Goal: Task Accomplishment & Management: Manage account settings

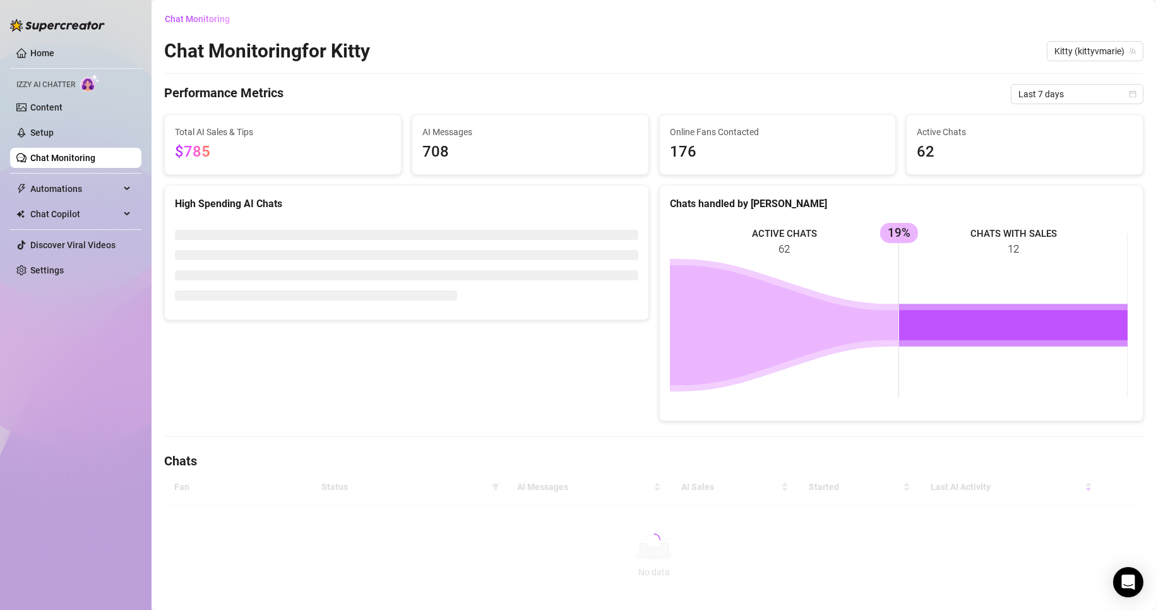
drag, startPoint x: 495, startPoint y: 4, endPoint x: 494, endPoint y: 13, distance: 9.6
click at [494, 4] on main "Chat Monitoring Chat Monitoring for Kitty Kitty (kittyvmarie) Performance Metri…" at bounding box center [653, 324] width 1004 height 648
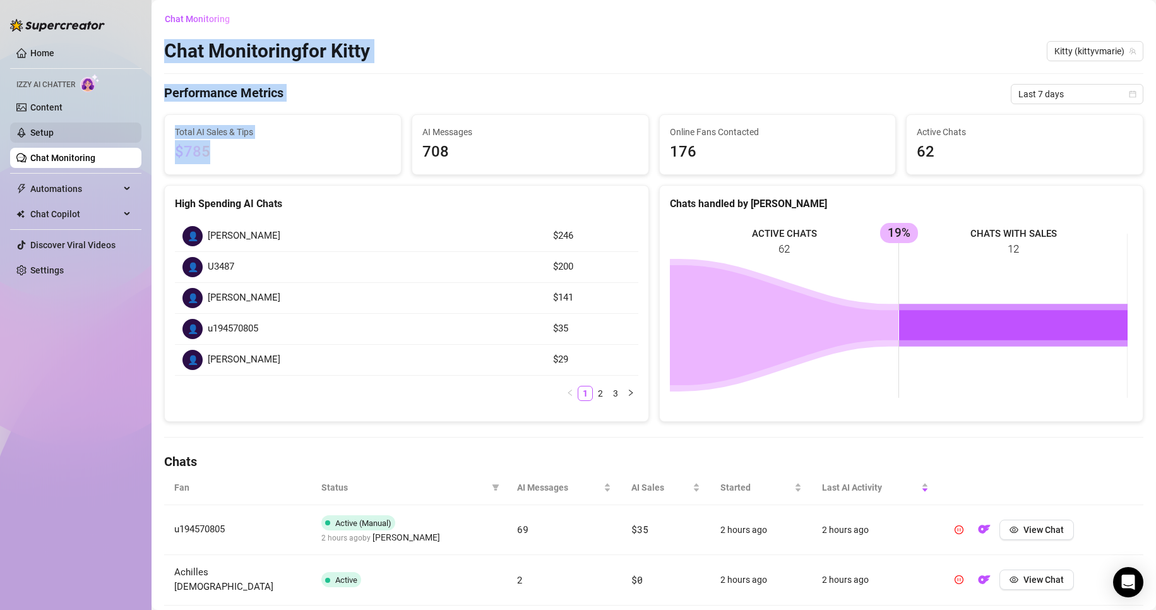
drag, startPoint x: 75, startPoint y: 121, endPoint x: 84, endPoint y: 122, distance: 9.0
click at [71, 121] on div "Home Izzy AI Chatter Content Setup Chat Monitoring Automations Chat Copilot Dis…" at bounding box center [578, 305] width 1156 height 610
click at [303, 158] on span "$785" at bounding box center [283, 152] width 216 height 24
click at [308, 157] on span "$785" at bounding box center [283, 152] width 216 height 24
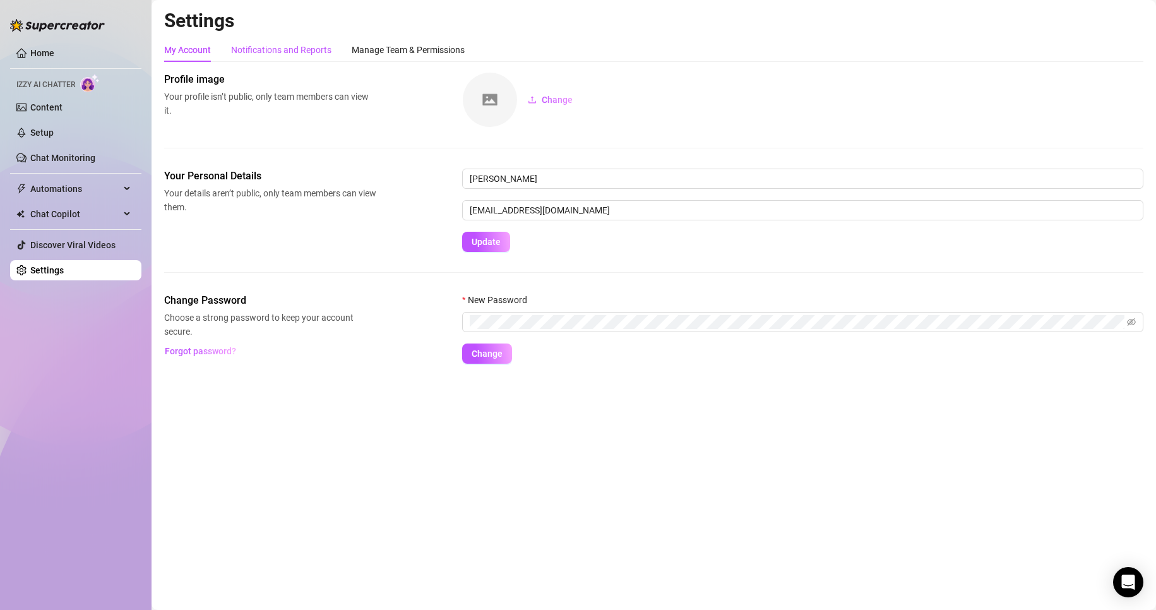
click at [283, 53] on div "Notifications and Reports" at bounding box center [281, 50] width 100 height 14
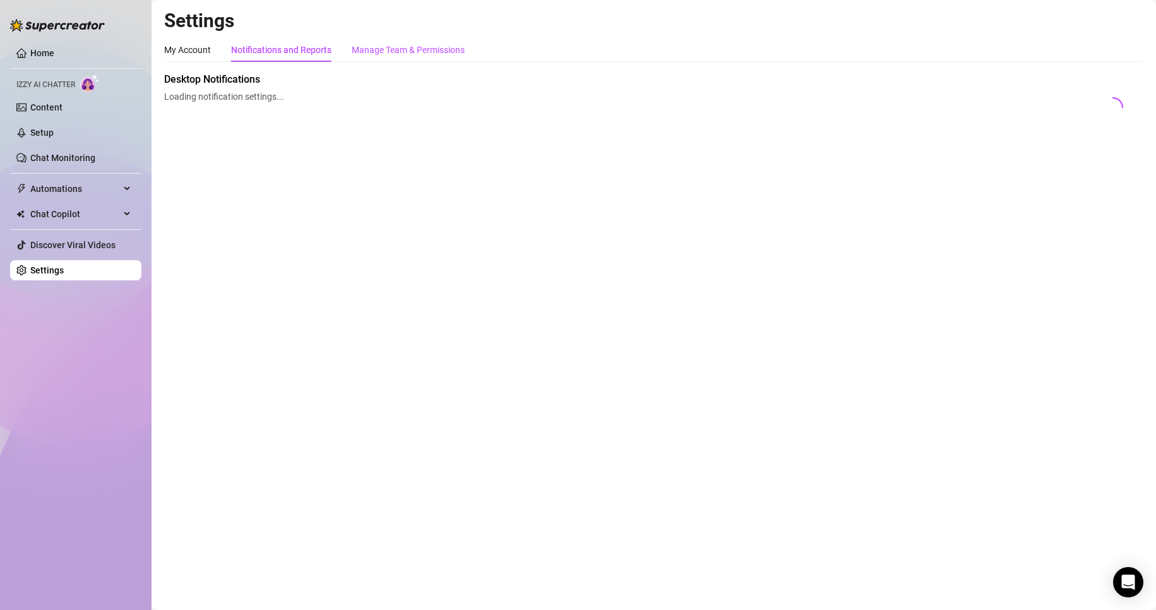
click at [441, 51] on div "Manage Team & Permissions" at bounding box center [408, 50] width 113 height 14
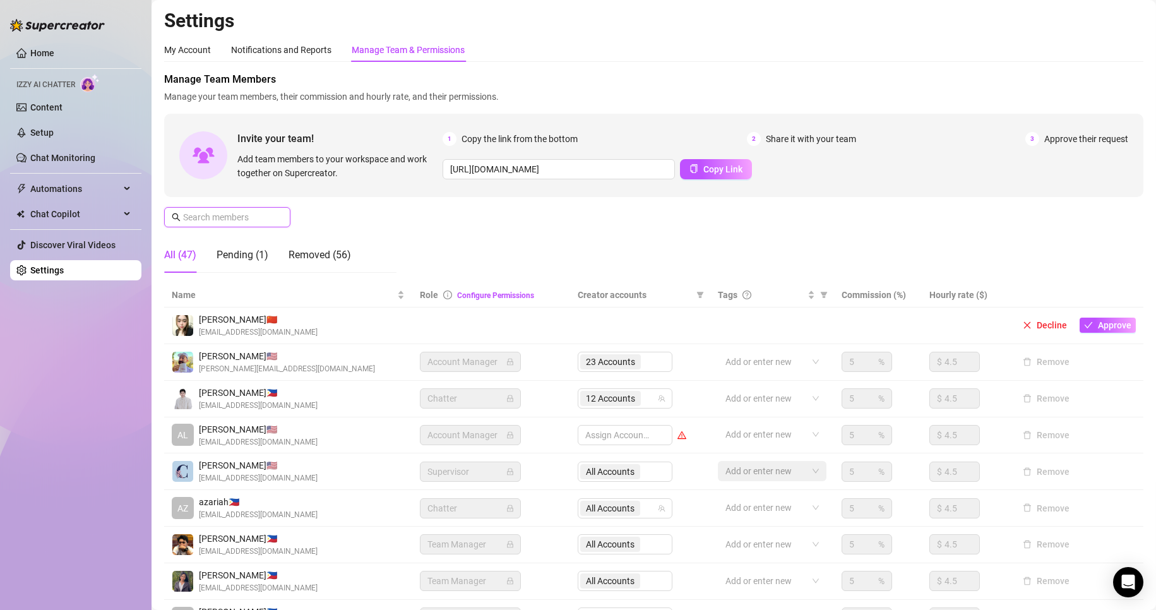
click at [208, 216] on input "text" at bounding box center [228, 217] width 90 height 14
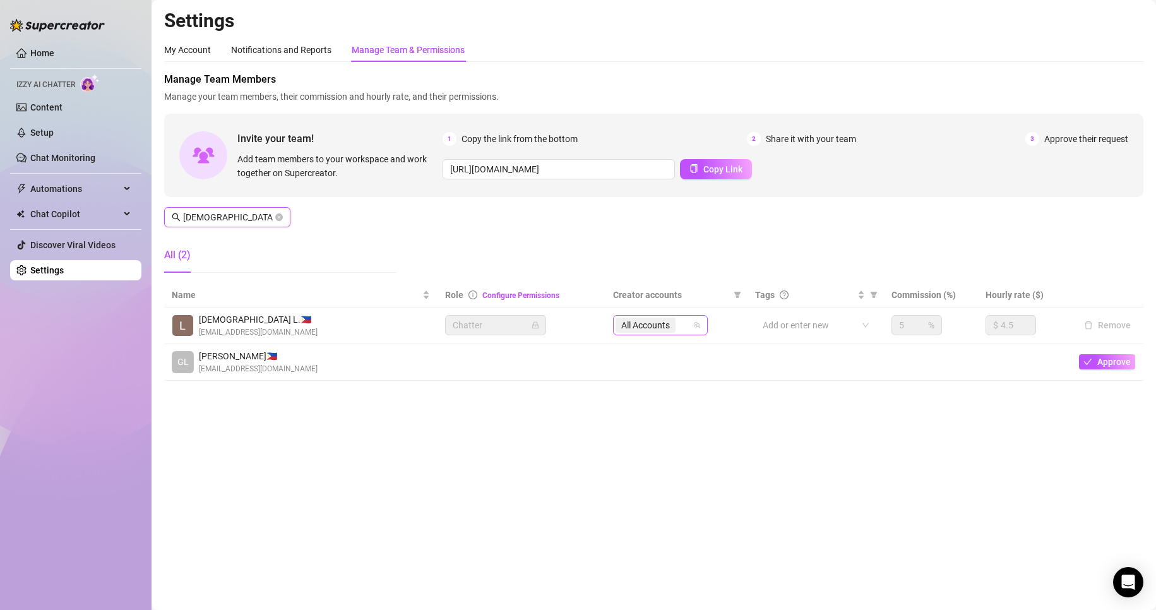
click at [703, 328] on div "All Accounts" at bounding box center [660, 325] width 95 height 20
type input "lady"
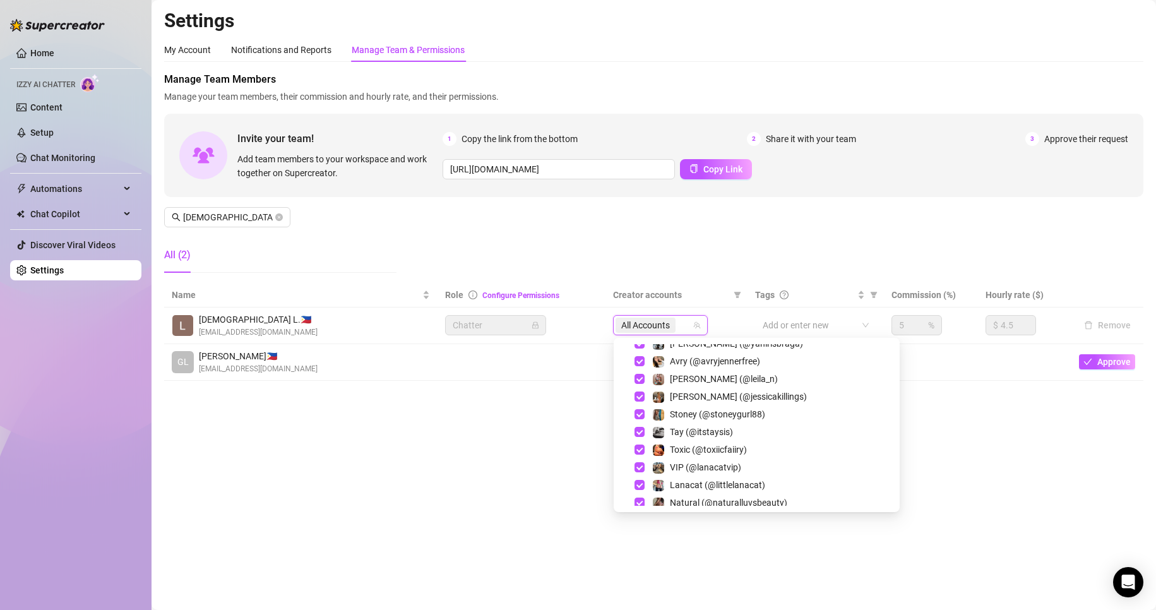
scroll to position [492, 0]
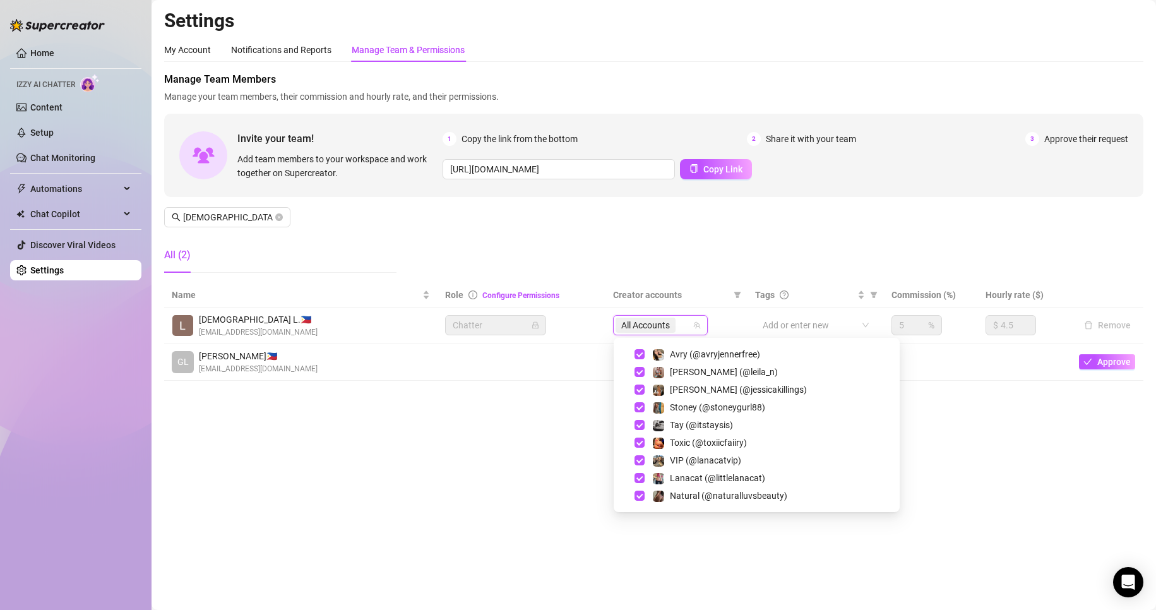
click at [965, 366] on td at bounding box center [930, 362] width 93 height 37
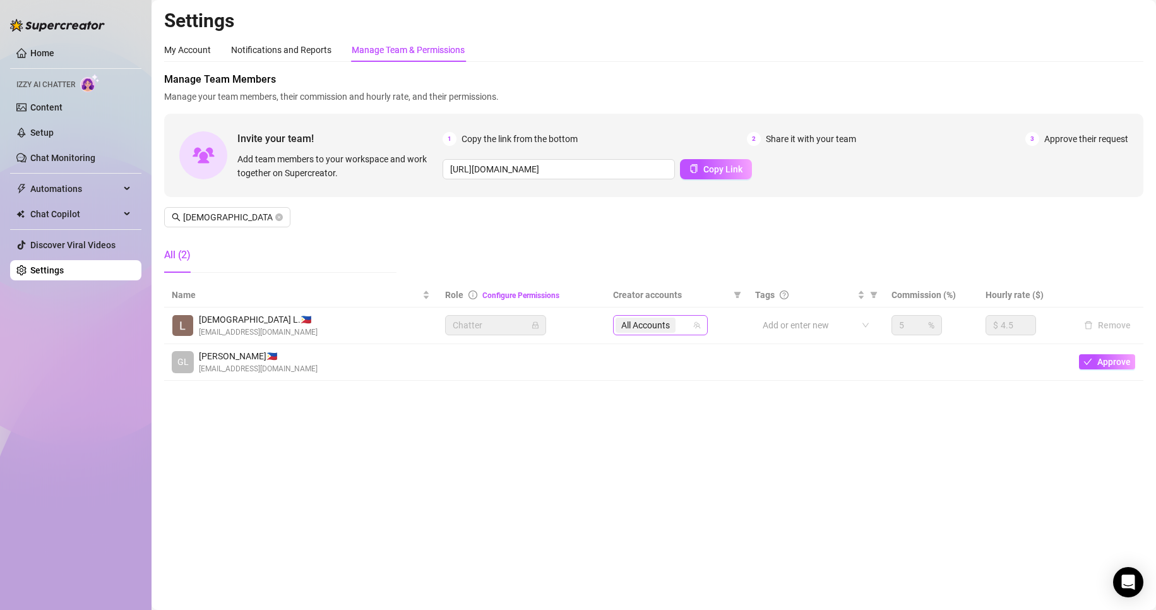
click at [703, 326] on div "All Accounts" at bounding box center [660, 325] width 95 height 20
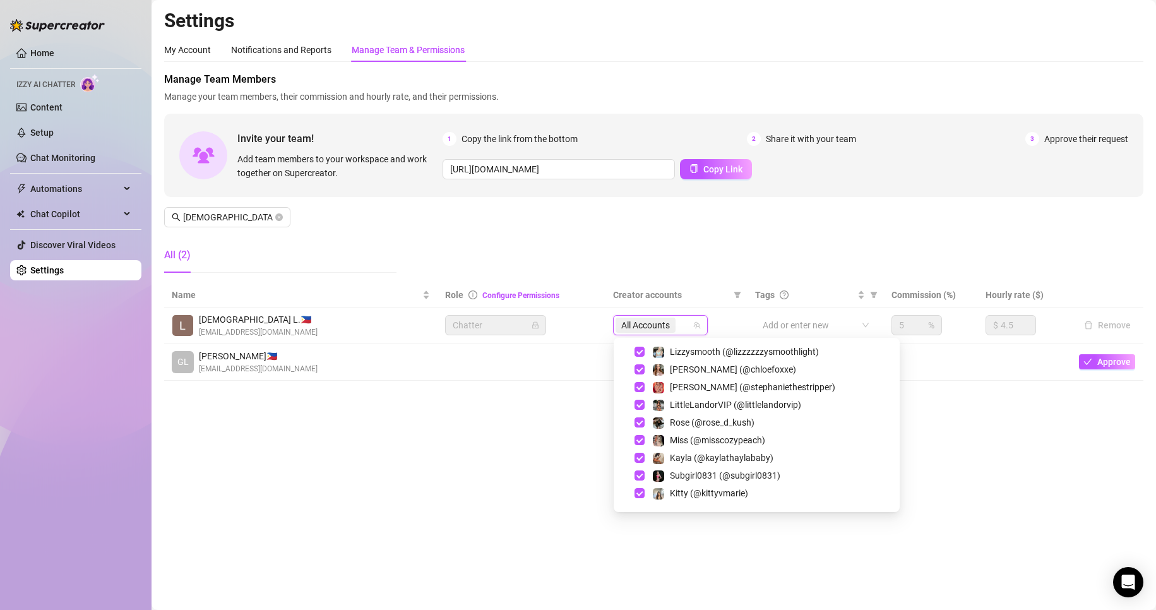
click at [947, 376] on td at bounding box center [930, 362] width 93 height 37
